Goal: Find specific page/section: Find specific page/section

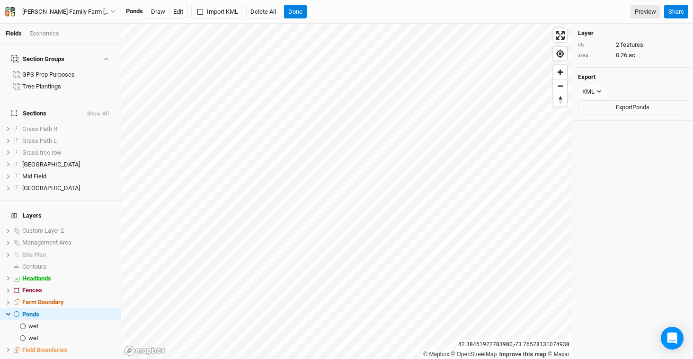
scroll to position [44, 0]
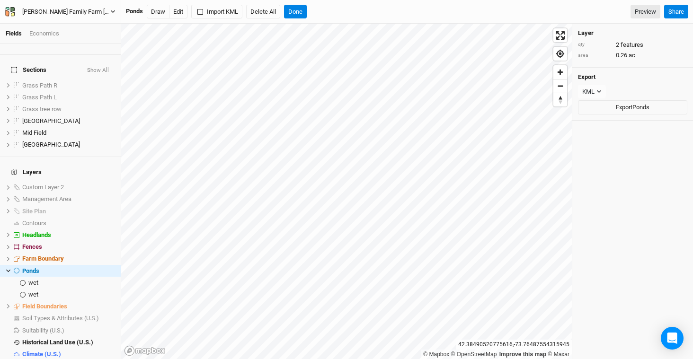
click at [41, 13] on div "[PERSON_NAME] Family Farm [PERSON_NAME] GPS Befco & Drill (ACTIVE)" at bounding box center [66, 11] width 88 height 9
click at [71, 29] on button "Back" at bounding box center [78, 26] width 75 height 12
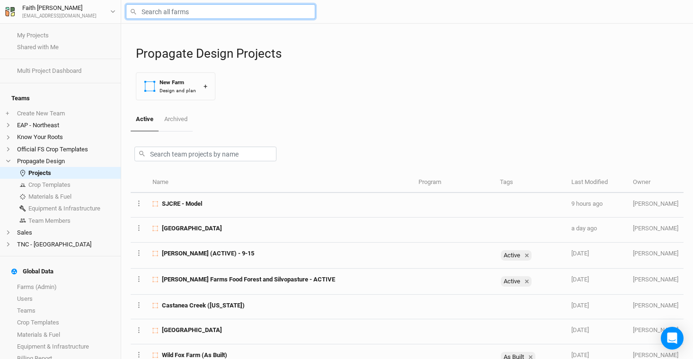
click at [221, 16] on input "text" at bounding box center [220, 11] width 189 height 15
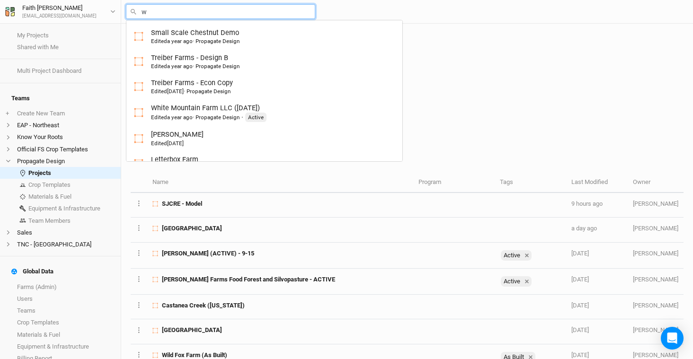
type input "wa"
type input "[PERSON_NAME] Farms Food Forest and Silvopasture - Final Layout"
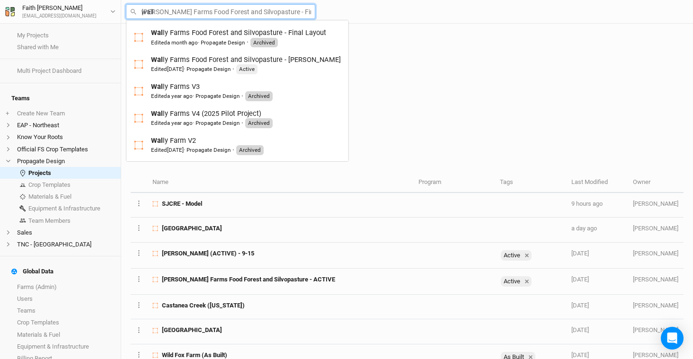
type input "[PERSON_NAME]"
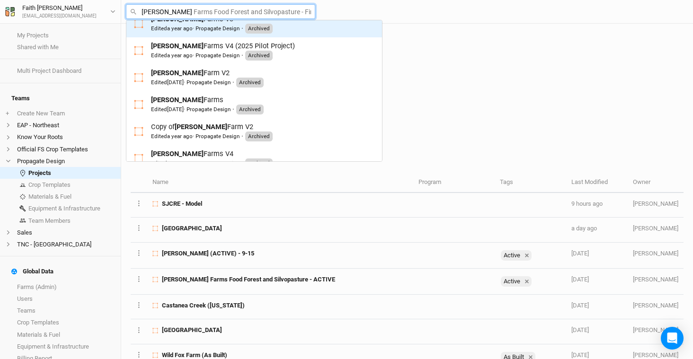
scroll to position [109, 0]
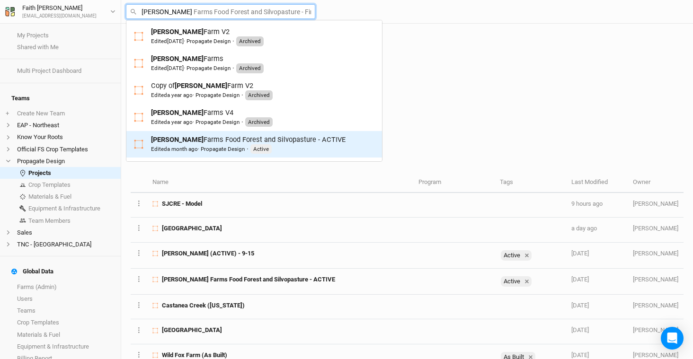
click at [225, 141] on div "[PERSON_NAME] Farms Food Forest and Silvopasture - ACTIVE Edited a month ago · …" at bounding box center [248, 144] width 195 height 19
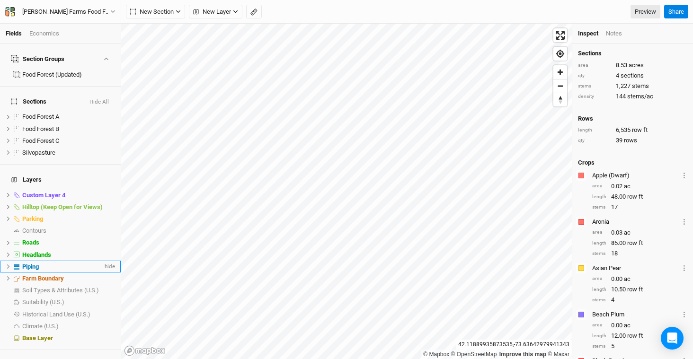
click at [46, 263] on div "Piping" at bounding box center [62, 267] width 80 height 8
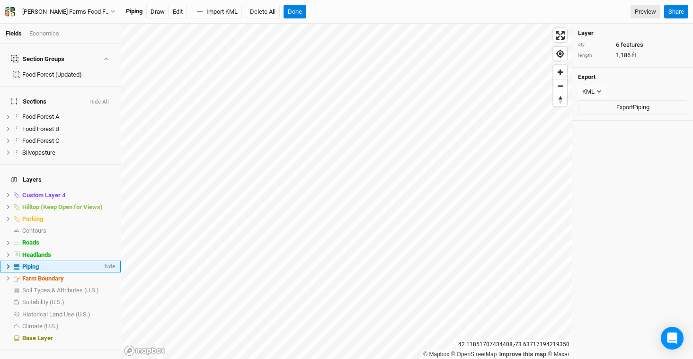
click at [9, 264] on icon at bounding box center [8, 266] width 5 height 5
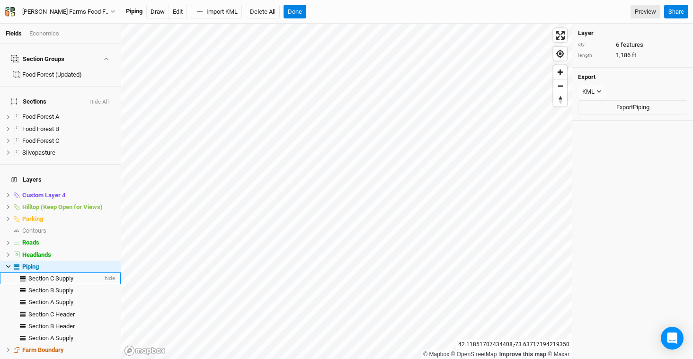
click at [56, 275] on span "Section C Supply" at bounding box center [50, 278] width 45 height 7
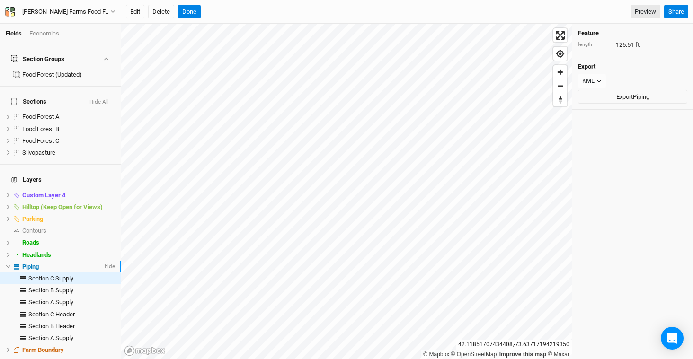
click at [32, 263] on span "Piping" at bounding box center [30, 266] width 17 height 7
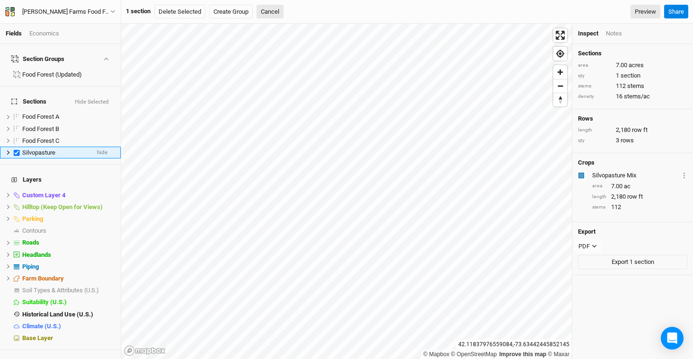
click at [17, 147] on label at bounding box center [17, 153] width 12 height 12
click at [17, 150] on input "checkbox" at bounding box center [17, 153] width 6 height 6
checkbox input "false"
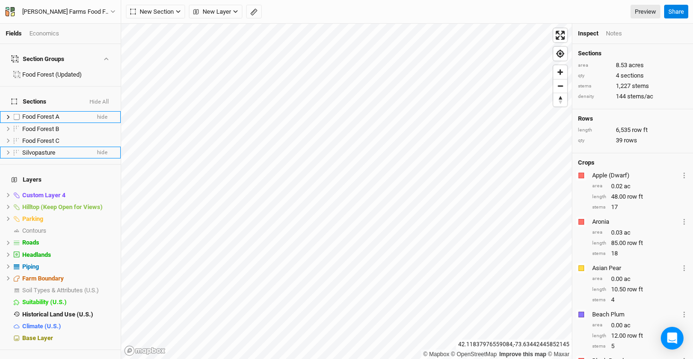
click at [14, 111] on label at bounding box center [17, 117] width 12 height 12
click at [14, 114] on input "checkbox" at bounding box center [17, 117] width 6 height 6
checkbox input "true"
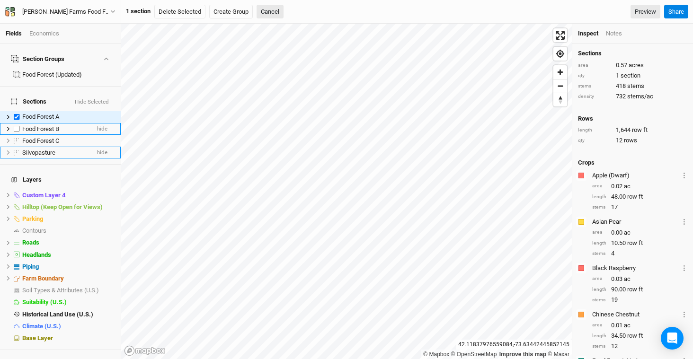
click at [19, 123] on label at bounding box center [17, 129] width 12 height 12
click at [19, 126] on input "checkbox" at bounding box center [17, 129] width 6 height 6
checkbox input "true"
click at [18, 135] on label at bounding box center [17, 141] width 12 height 12
click at [18, 138] on input "checkbox" at bounding box center [17, 141] width 6 height 6
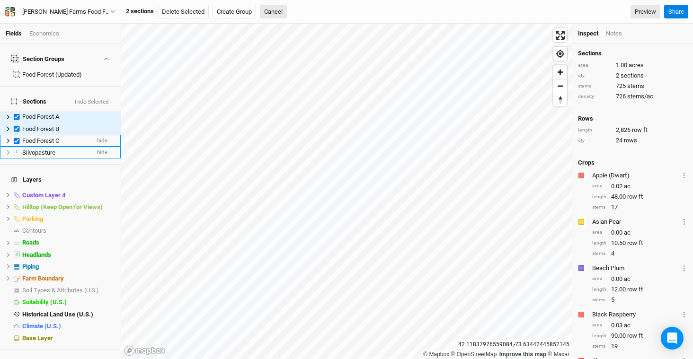
checkbox input "true"
click at [16, 123] on label at bounding box center [17, 129] width 12 height 12
click at [16, 126] on input "checkbox" at bounding box center [17, 129] width 6 height 6
checkbox input "false"
click at [18, 111] on label at bounding box center [17, 117] width 12 height 12
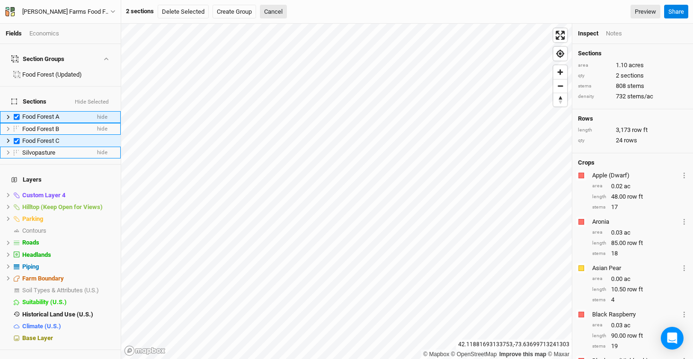
click at [18, 114] on input "checkbox" at bounding box center [17, 117] width 6 height 6
checkbox input "false"
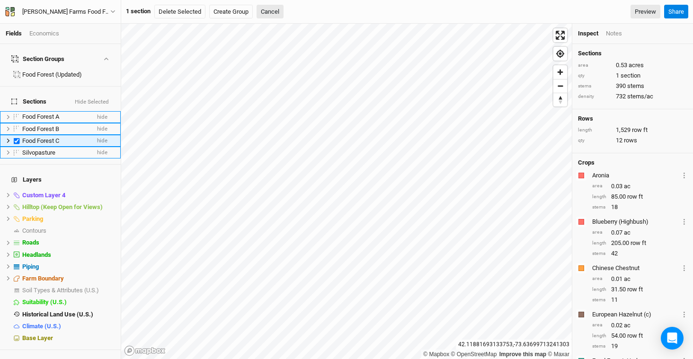
click at [14, 135] on label at bounding box center [17, 141] width 12 height 12
click at [14, 138] on input "checkbox" at bounding box center [17, 141] width 6 height 6
checkbox input "false"
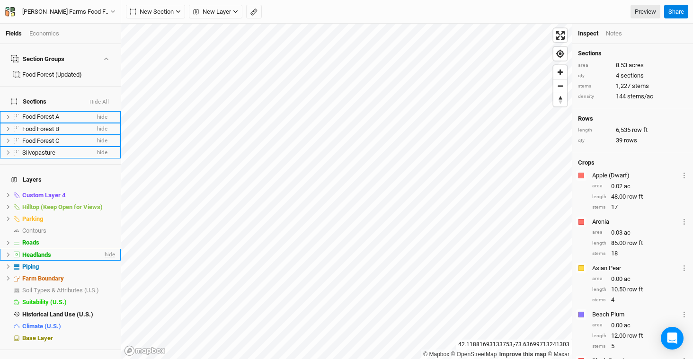
click at [103, 249] on span "hide" at bounding box center [109, 255] width 12 height 12
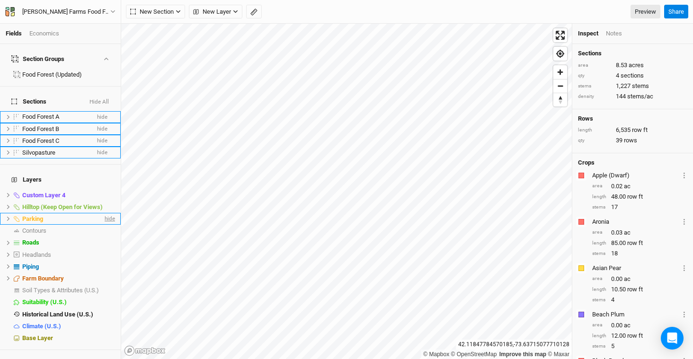
click at [105, 213] on span "hide" at bounding box center [109, 219] width 12 height 12
click at [107, 201] on span "hide" at bounding box center [109, 207] width 12 height 12
